Goal: Information Seeking & Learning: Learn about a topic

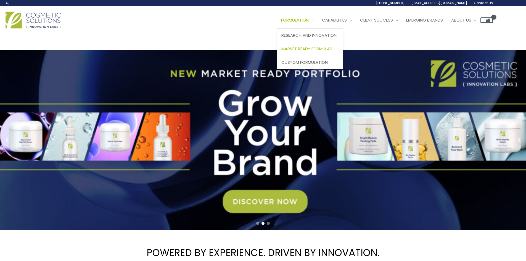
click at [324, 51] on span "Market Ready Formulas" at bounding box center [307, 49] width 51 height 6
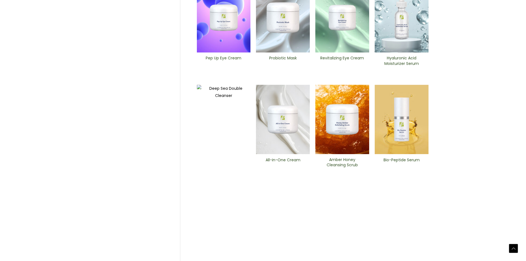
scroll to position [210, 0]
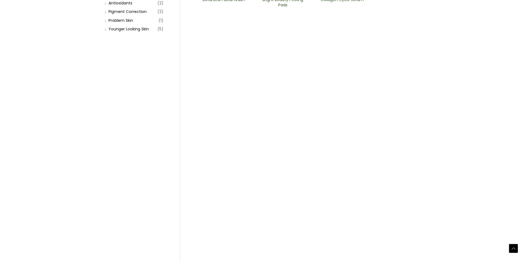
scroll to position [166, 0]
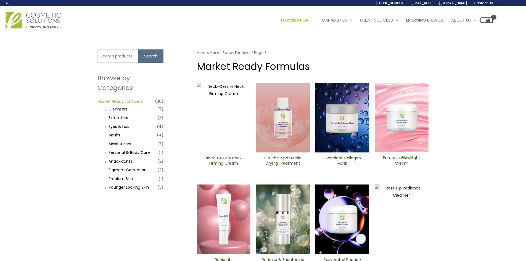
click at [139, 101] on link "Market Ready Formulas" at bounding box center [120, 102] width 45 height 6
